Goal: Find specific page/section: Find specific page/section

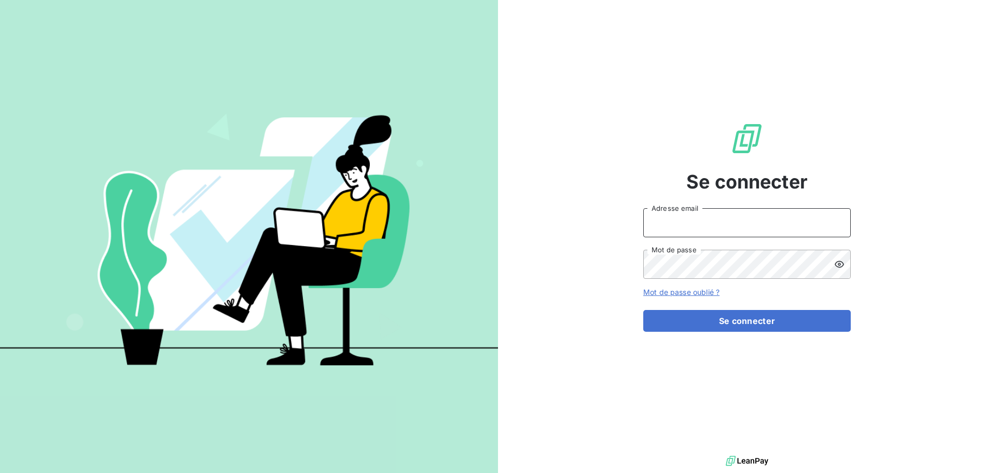
click at [677, 222] on input "Adresse email" at bounding box center [748, 222] width 208 height 29
type input "[EMAIL_ADDRESS][DOMAIN_NAME]"
click at [644, 310] on button "Se connecter" at bounding box center [748, 321] width 208 height 22
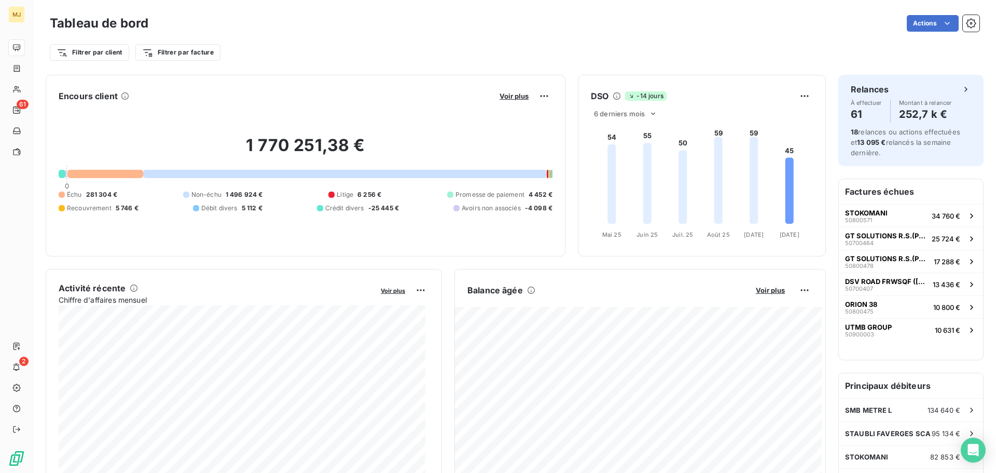
click at [341, 33] on div "Tableau de bord Actions" at bounding box center [515, 23] width 930 height 22
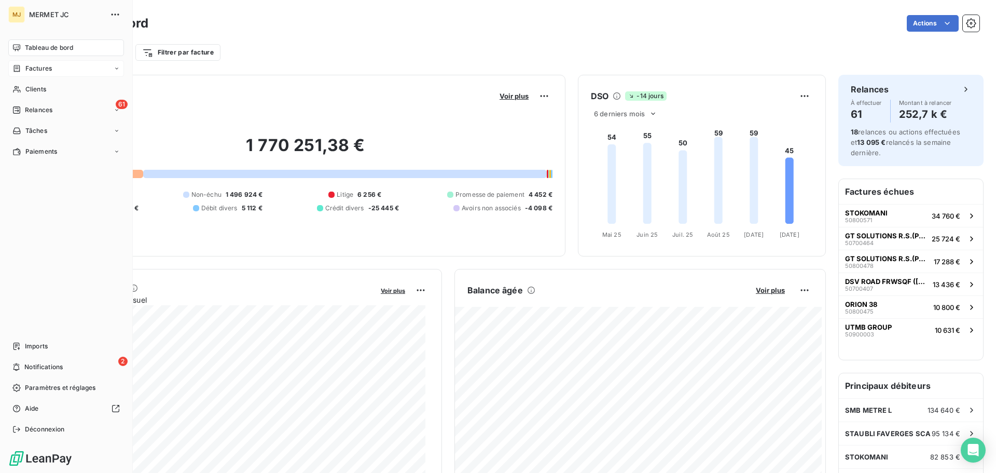
click at [49, 69] on span "Factures" at bounding box center [38, 68] width 26 height 9
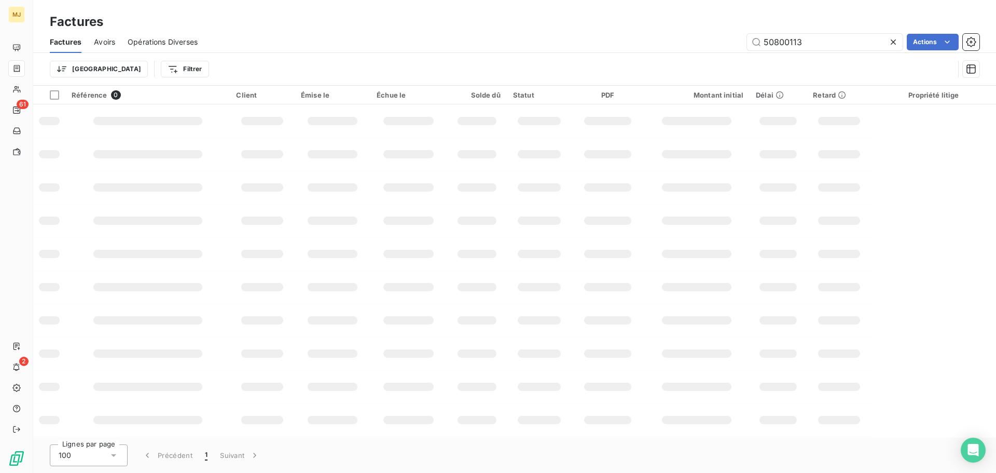
drag, startPoint x: 811, startPoint y: 42, endPoint x: 601, endPoint y: 42, distance: 209.1
click at [610, 42] on div "50800113 Actions" at bounding box center [595, 42] width 770 height 17
type input "50800036"
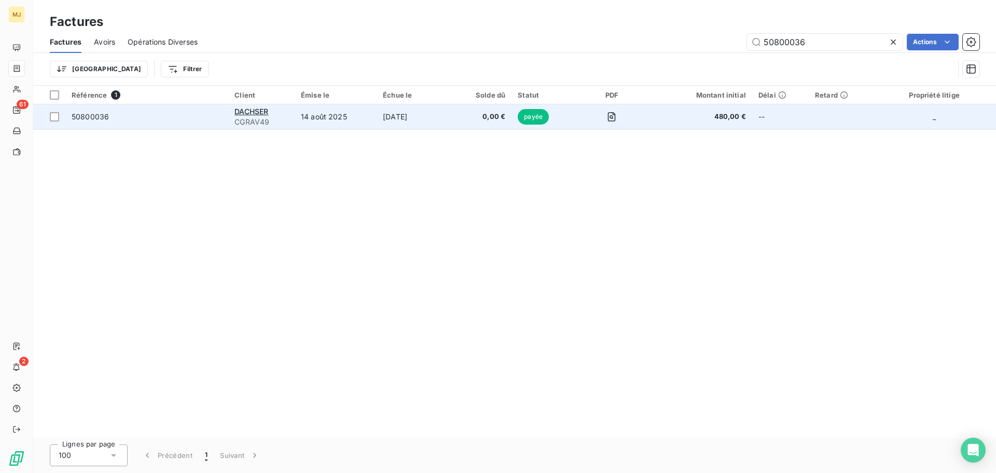
click at [166, 124] on td "50800036" at bounding box center [146, 116] width 163 height 25
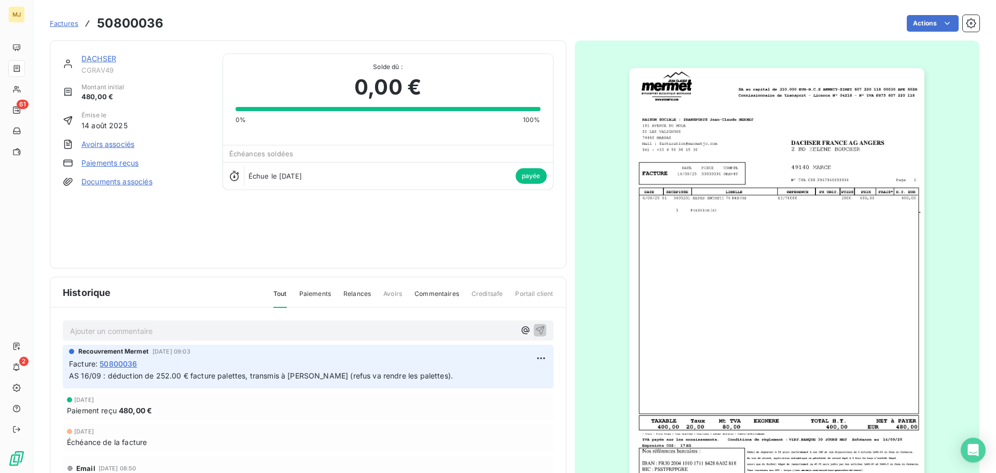
click at [105, 332] on p "Ajouter un commentaire ﻿" at bounding box center [292, 330] width 445 height 13
click at [171, 333] on p "AS retour mail el 03/10 :" at bounding box center [292, 330] width 445 height 12
click at [126, 331] on span "AS retour mail el 03/10 :" at bounding box center [112, 329] width 84 height 9
click at [166, 329] on p "AS retour mail le 03/10 :" at bounding box center [292, 330] width 445 height 12
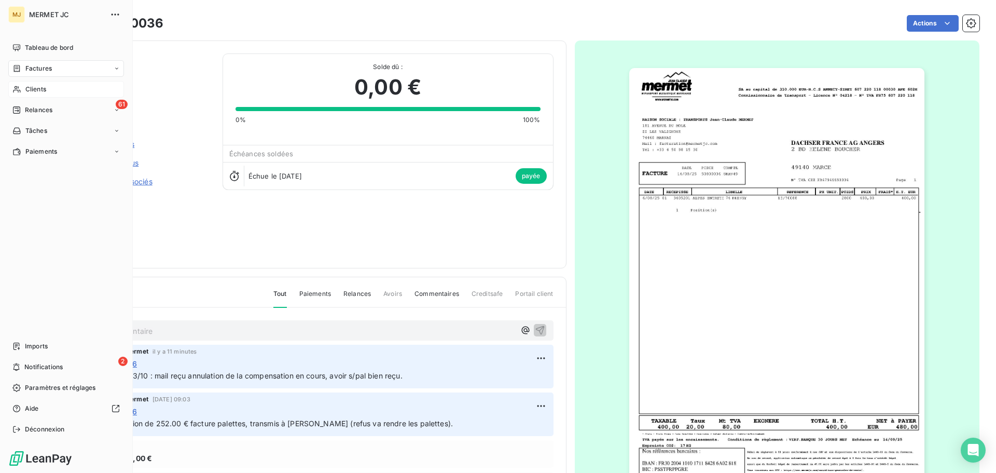
click at [44, 91] on span "Clients" at bounding box center [35, 89] width 21 height 9
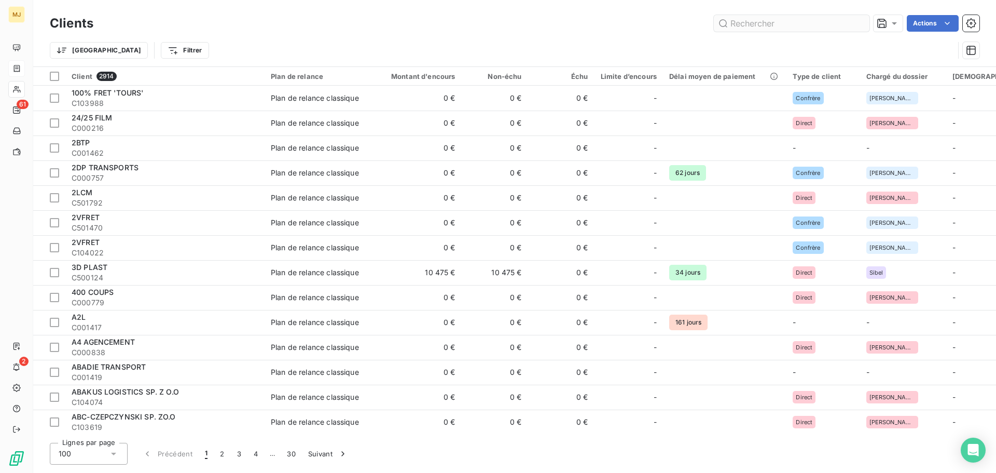
click at [738, 28] on input "text" at bounding box center [792, 23] width 156 height 17
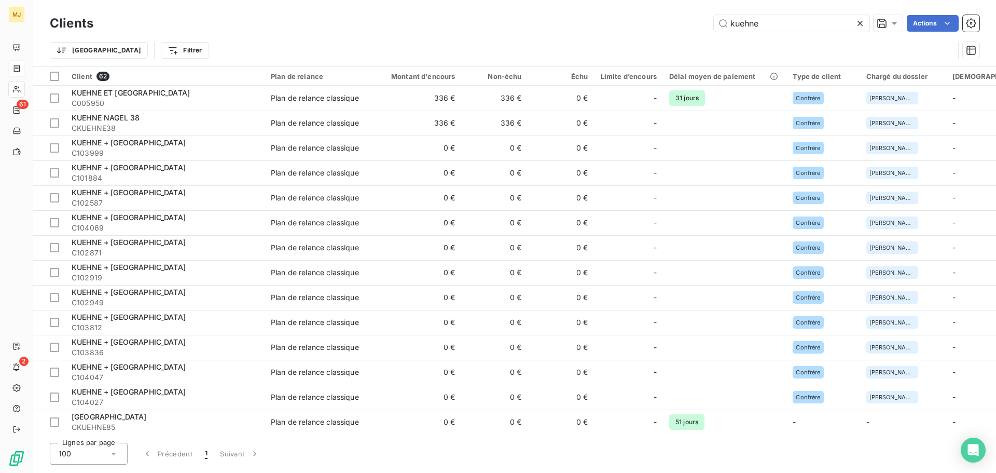
type input "kuehne"
drag, startPoint x: 778, startPoint y: 22, endPoint x: 531, endPoint y: 26, distance: 247.1
click at [572, 23] on div "kuehne Actions" at bounding box center [543, 23] width 874 height 17
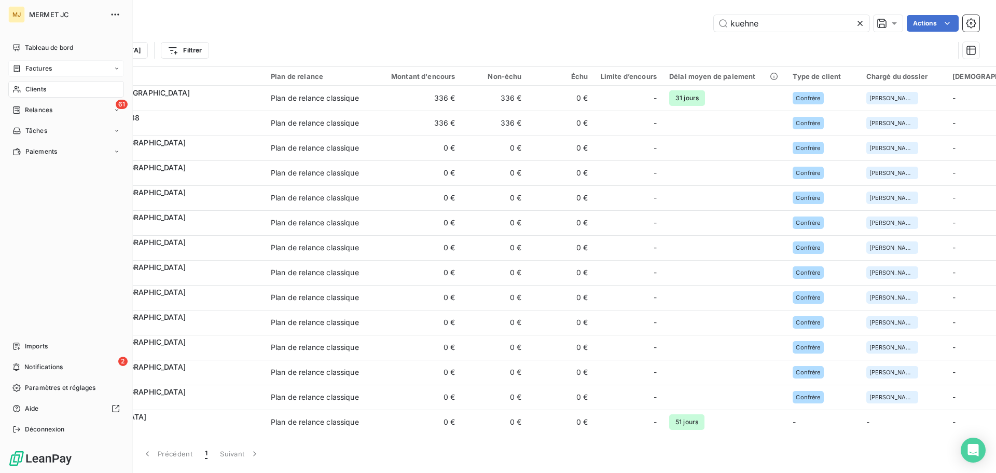
click at [40, 69] on span "Factures" at bounding box center [38, 68] width 26 height 9
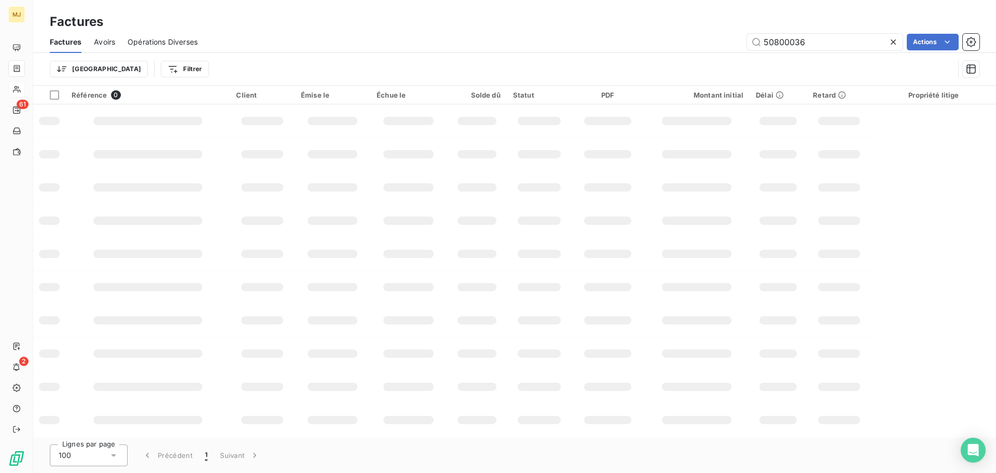
click at [320, 49] on div "50800036 Actions" at bounding box center [595, 42] width 770 height 17
click at [810, 36] on input "50800036" at bounding box center [825, 42] width 156 height 17
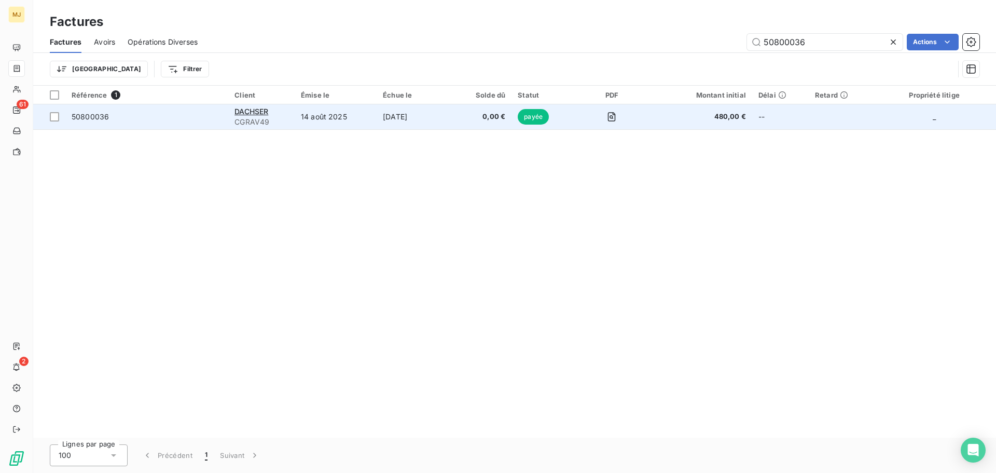
click at [165, 117] on span "50800036" at bounding box center [147, 117] width 150 height 10
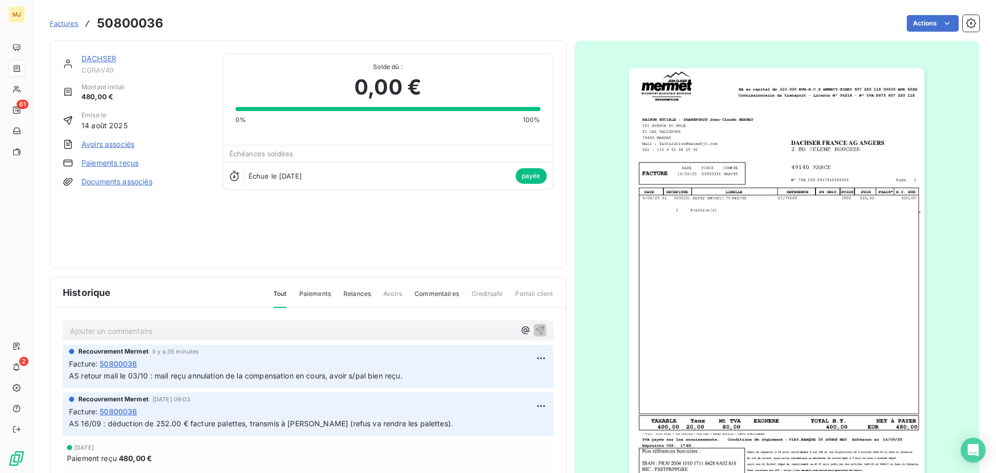
click at [54, 25] on span "Factures" at bounding box center [64, 23] width 29 height 8
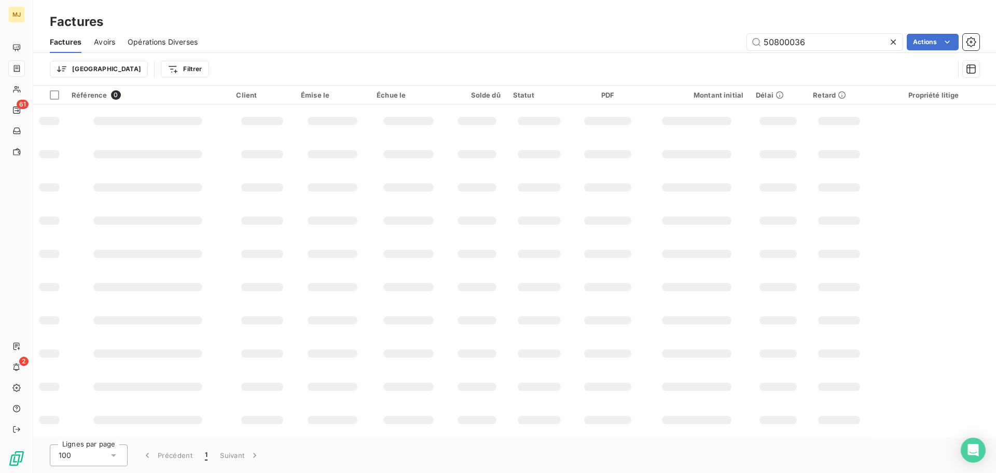
click at [378, 46] on div "50800036 Actions" at bounding box center [595, 42] width 770 height 17
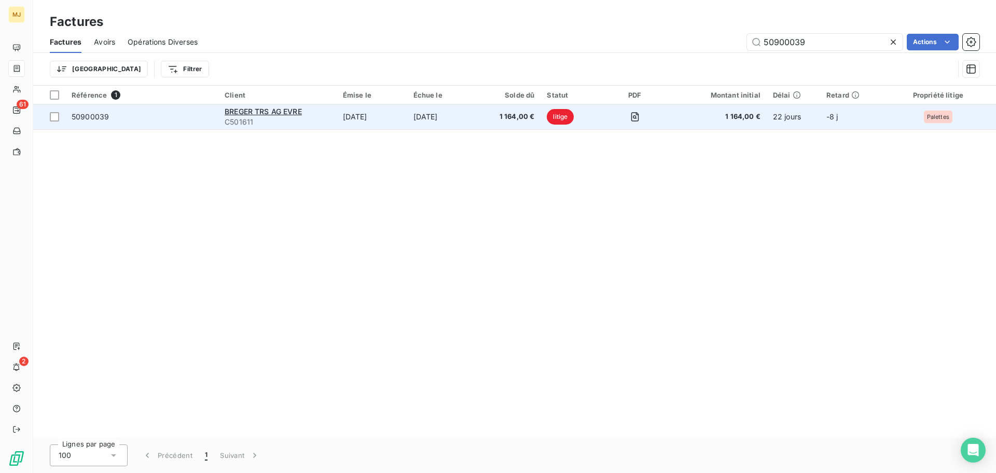
type input "50900039"
click at [135, 122] on td "50900039" at bounding box center [141, 116] width 153 height 25
